Goal: Communication & Community: Answer question/provide support

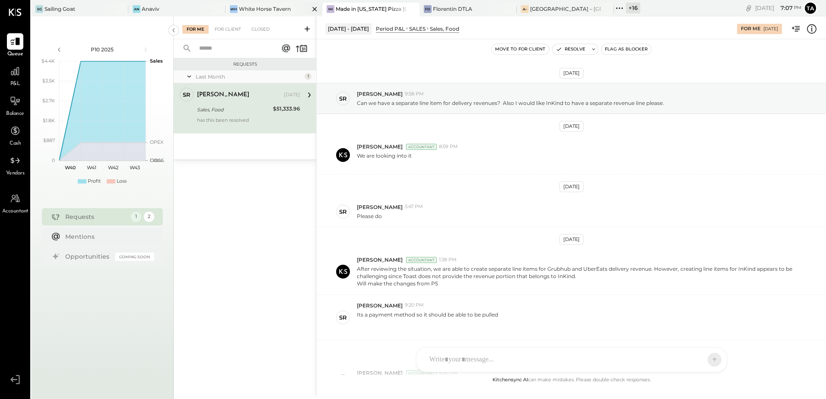
scroll to position [150, 0]
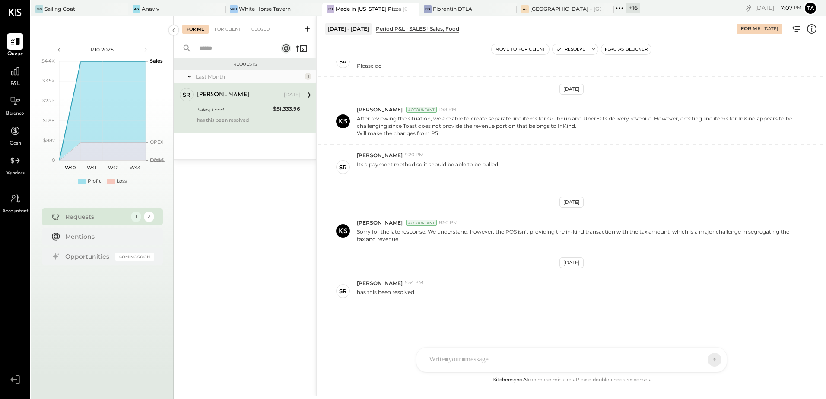
click at [353, 13] on div "Made in [US_STATE] Pizza [GEOGRAPHIC_DATA]" at bounding box center [371, 8] width 71 height 7
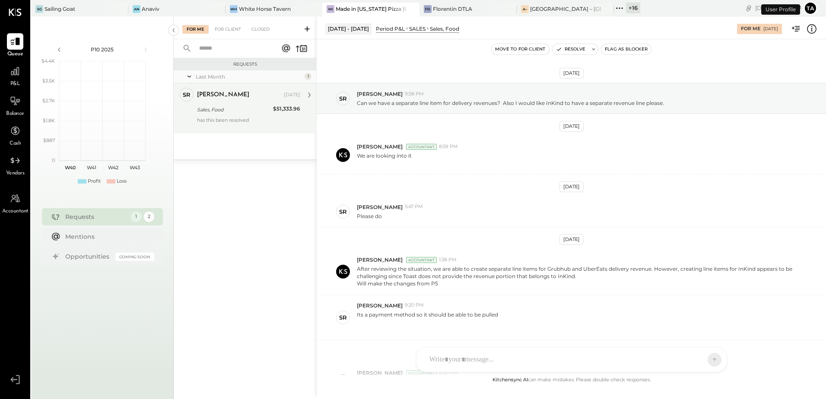
scroll to position [150, 0]
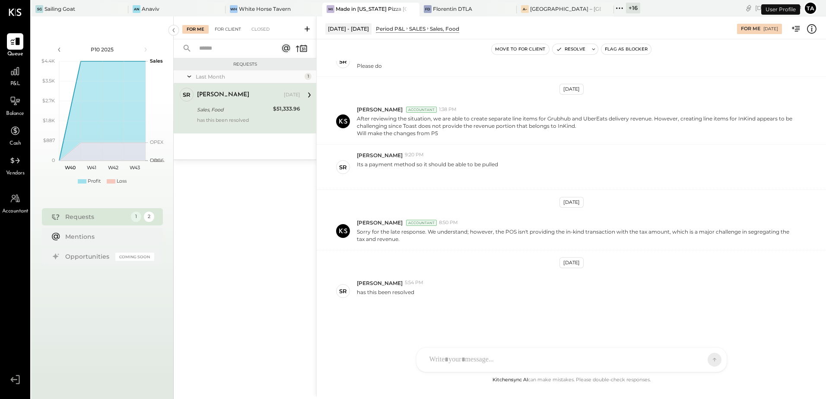
click at [228, 29] on div "For Client" at bounding box center [227, 29] width 35 height 9
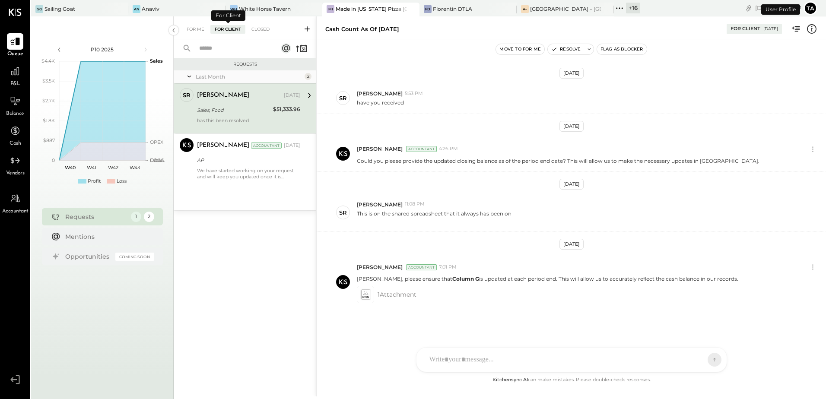
scroll to position [53, 0]
click at [245, 114] on div "Cash count as of [DATE]" at bounding box center [247, 110] width 101 height 10
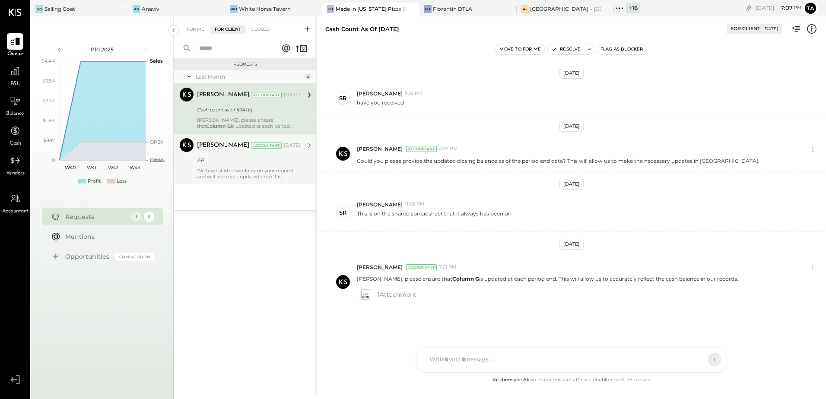
click at [216, 169] on div "We have started working on your request and will keep you updated once it is co…" at bounding box center [248, 174] width 103 height 12
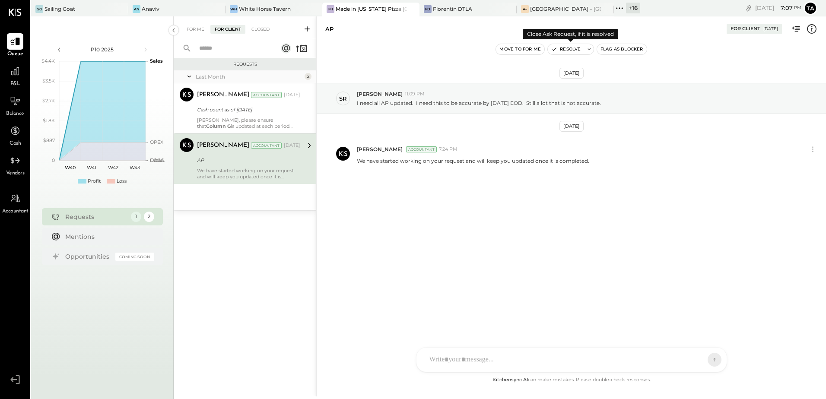
click at [589, 50] on icon at bounding box center [590, 49] width 6 height 6
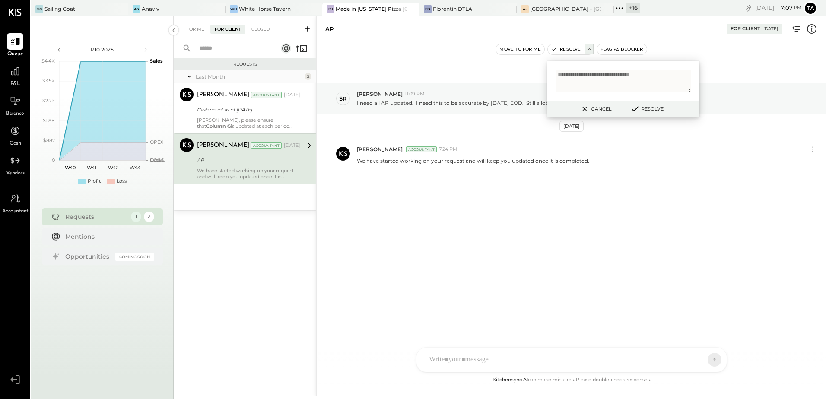
type textarea "**********"
click at [647, 108] on button "Resolve" at bounding box center [647, 109] width 39 height 10
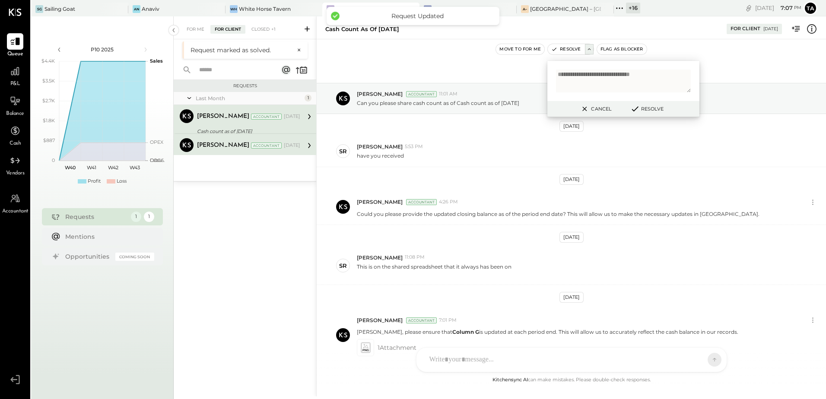
scroll to position [53, 0]
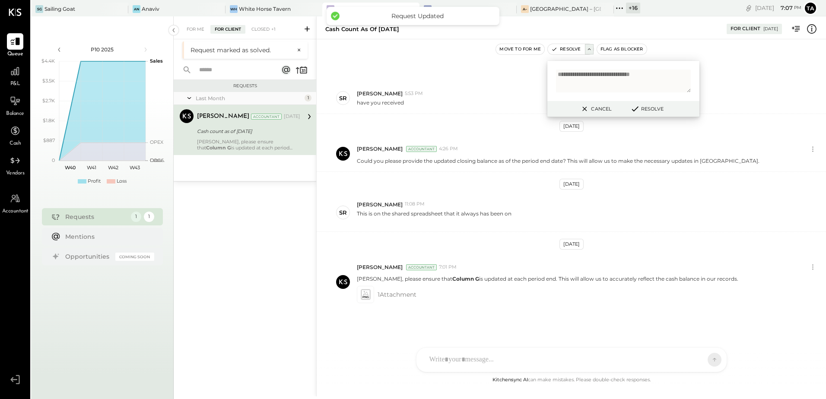
click at [600, 108] on button "Cancel" at bounding box center [595, 108] width 37 height 11
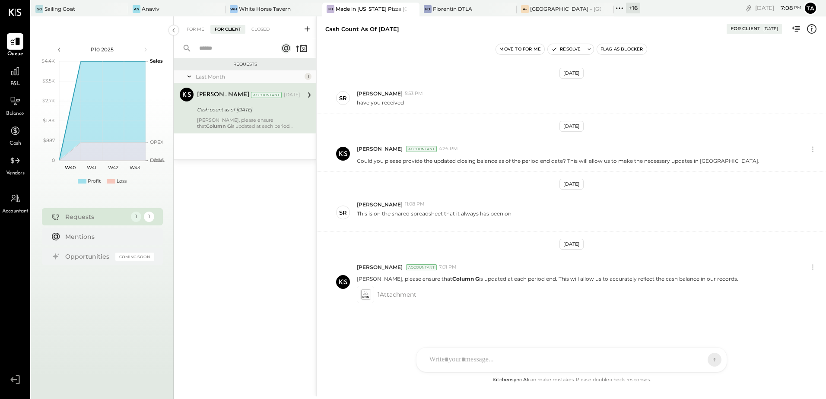
click at [307, 27] on icon at bounding box center [307, 29] width 9 height 9
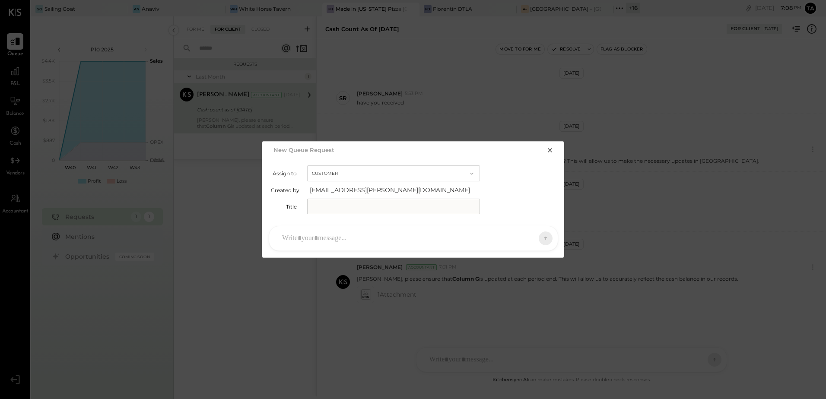
click at [349, 207] on input "text" at bounding box center [393, 207] width 173 height 16
type input "**********"
click at [350, 237] on div at bounding box center [406, 238] width 256 height 19
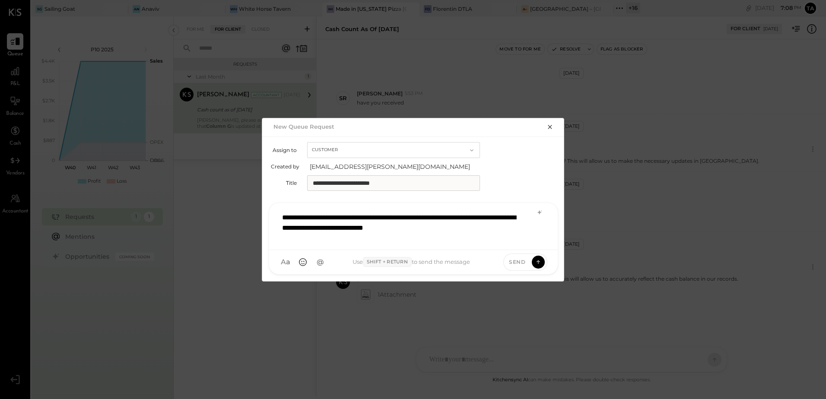
click at [487, 230] on div "**********" at bounding box center [413, 225] width 271 height 35
click at [541, 211] on icon at bounding box center [539, 212] width 7 height 7
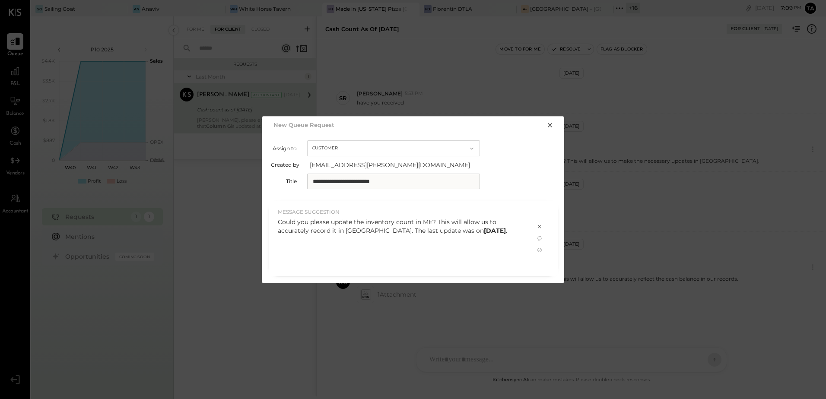
click at [396, 222] on div "Could you please update the inventory count in ME? This will allow us to accura…" at bounding box center [402, 226] width 248 height 17
click at [540, 250] on icon at bounding box center [540, 250] width 4 height 4
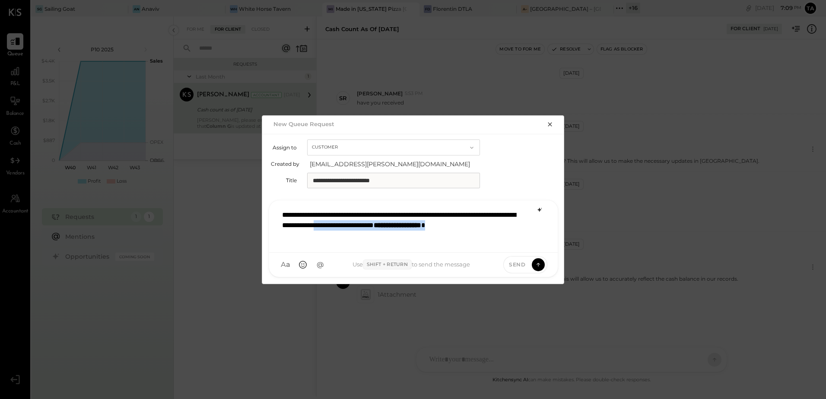
drag, startPoint x: 388, startPoint y: 227, endPoint x: 396, endPoint y: 239, distance: 14.6
click at [396, 239] on div "**********" at bounding box center [413, 226] width 271 height 40
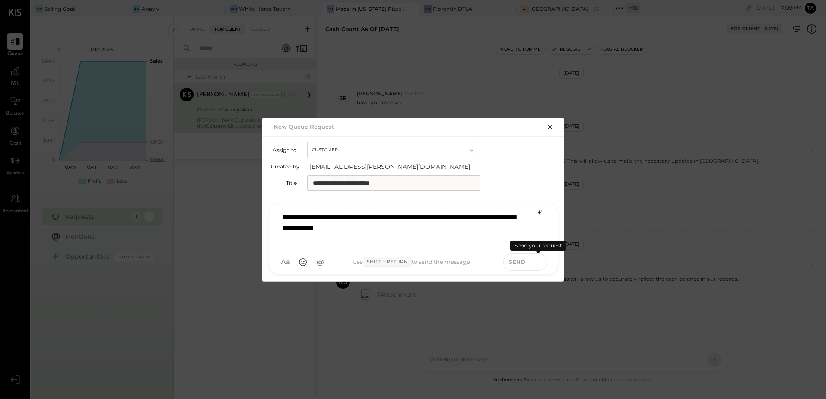
click at [539, 263] on icon at bounding box center [539, 262] width 8 height 9
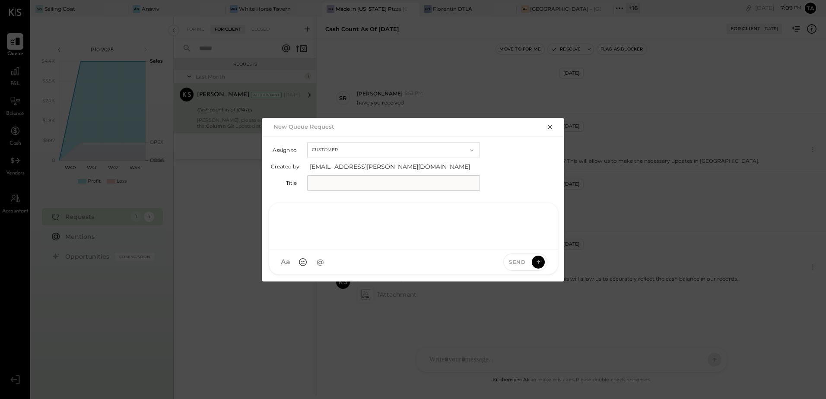
scroll to position [0, 0]
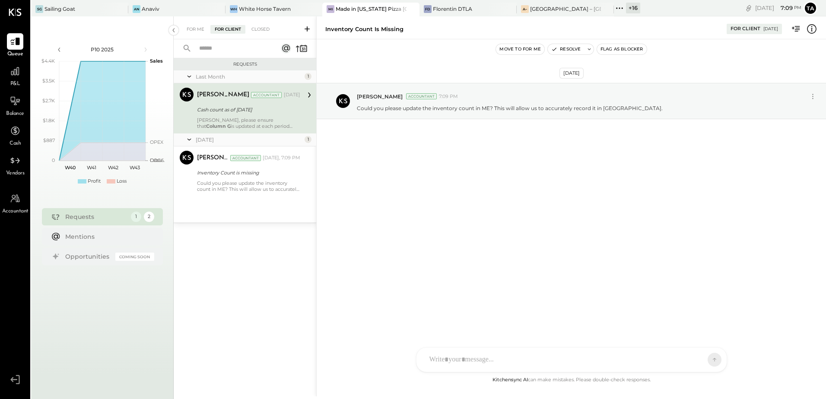
click at [517, 249] on div "[DATE] [PERSON_NAME] Accountant 7:09 PM Could you please update the inventory c…" at bounding box center [572, 207] width 510 height 336
click at [579, 245] on div "[DATE] [PERSON_NAME] Accountant 7:09 PM Could you please update the inventory c…" at bounding box center [572, 207] width 510 height 336
click at [428, 163] on div "[DATE] [PERSON_NAME] Accountant 7:09 PM Could you please update the inventory c…" at bounding box center [572, 122] width 510 height 123
